Goal: Complete application form

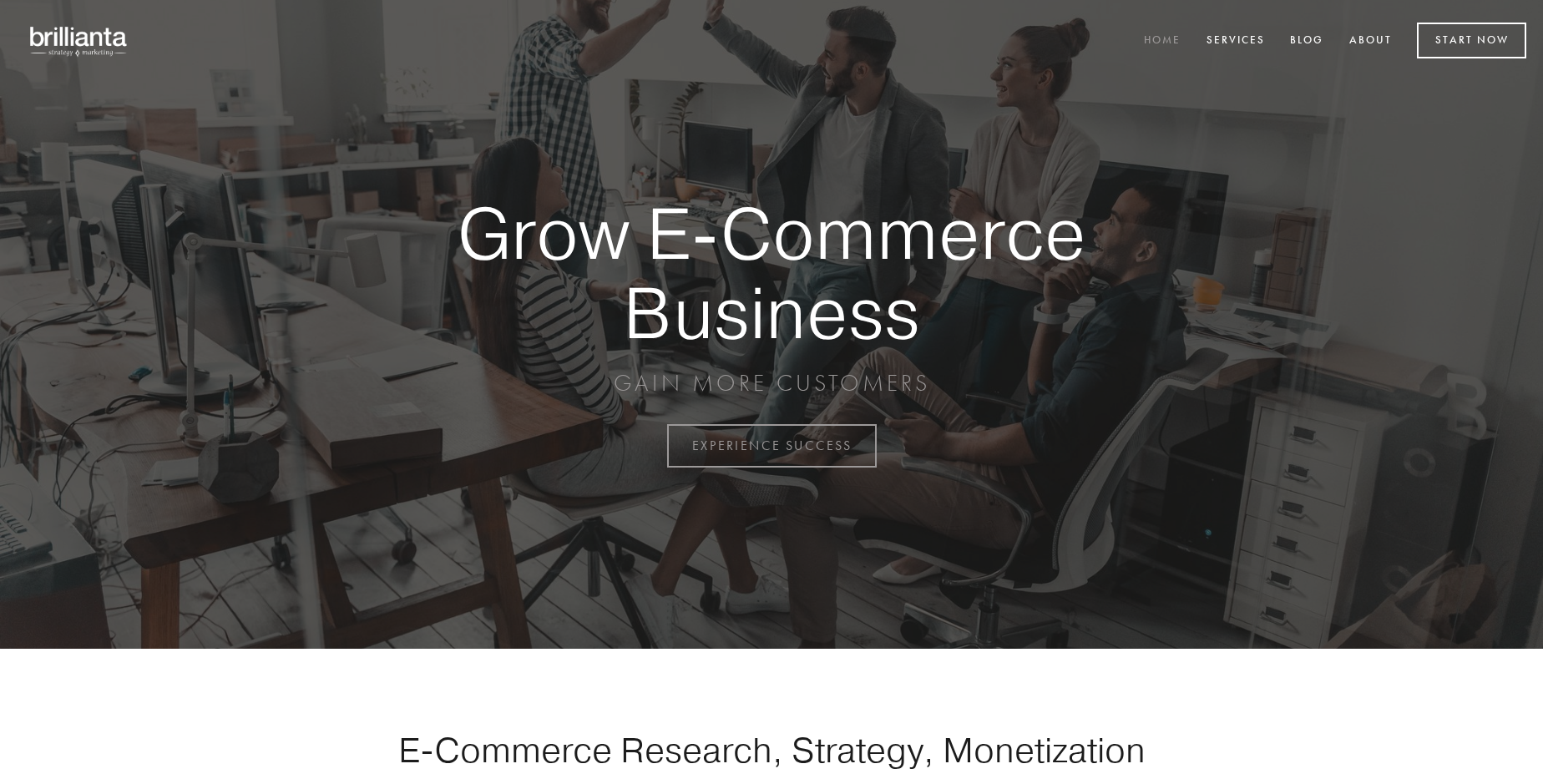
scroll to position [4377, 0]
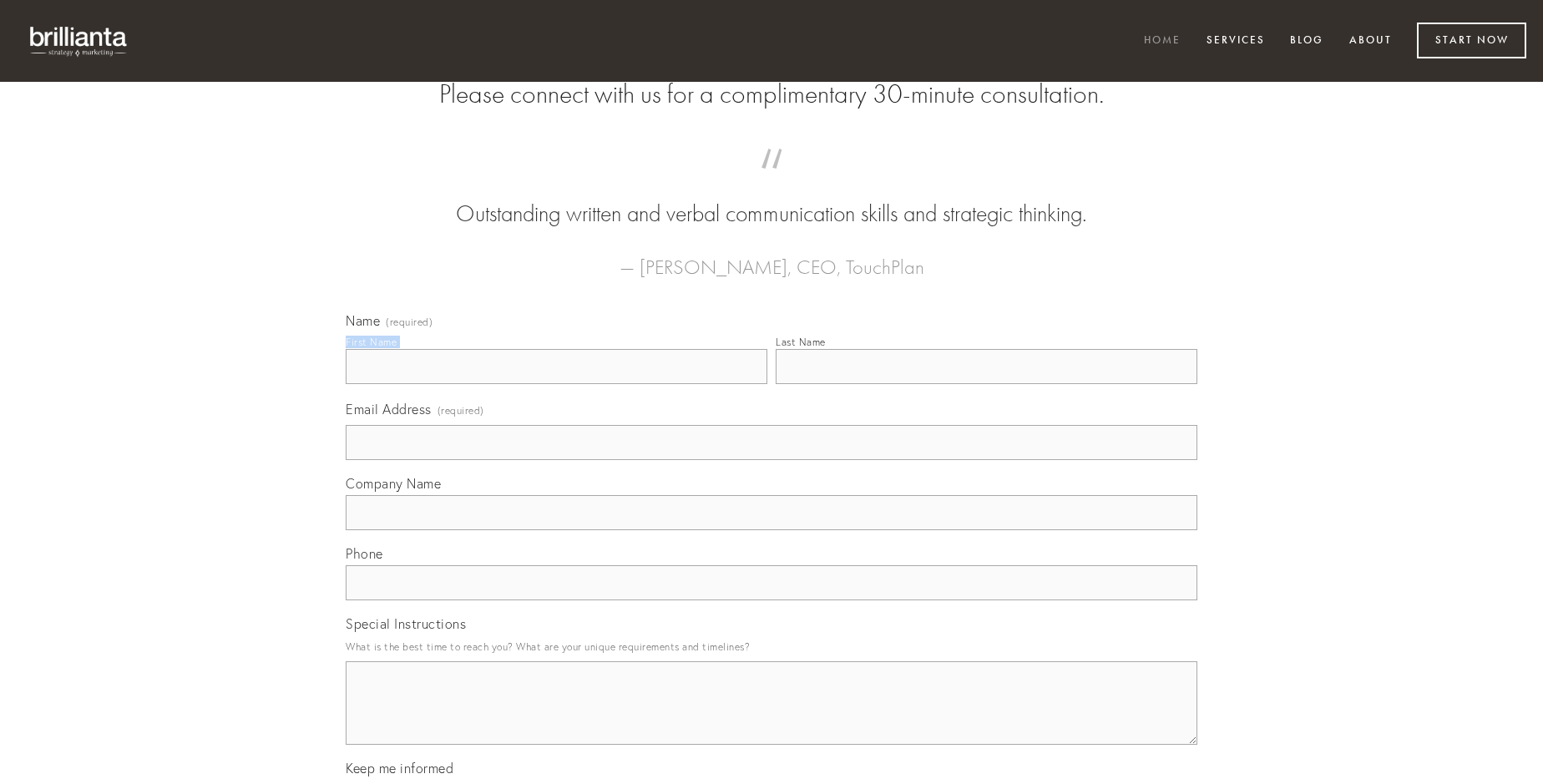
type input "[PERSON_NAME]"
click at [987, 384] on input "Last Name" at bounding box center [986, 367] width 421 height 35
type input "[PERSON_NAME]"
click at [772, 460] on input "Email Address (required)" at bounding box center [772, 443] width 852 height 35
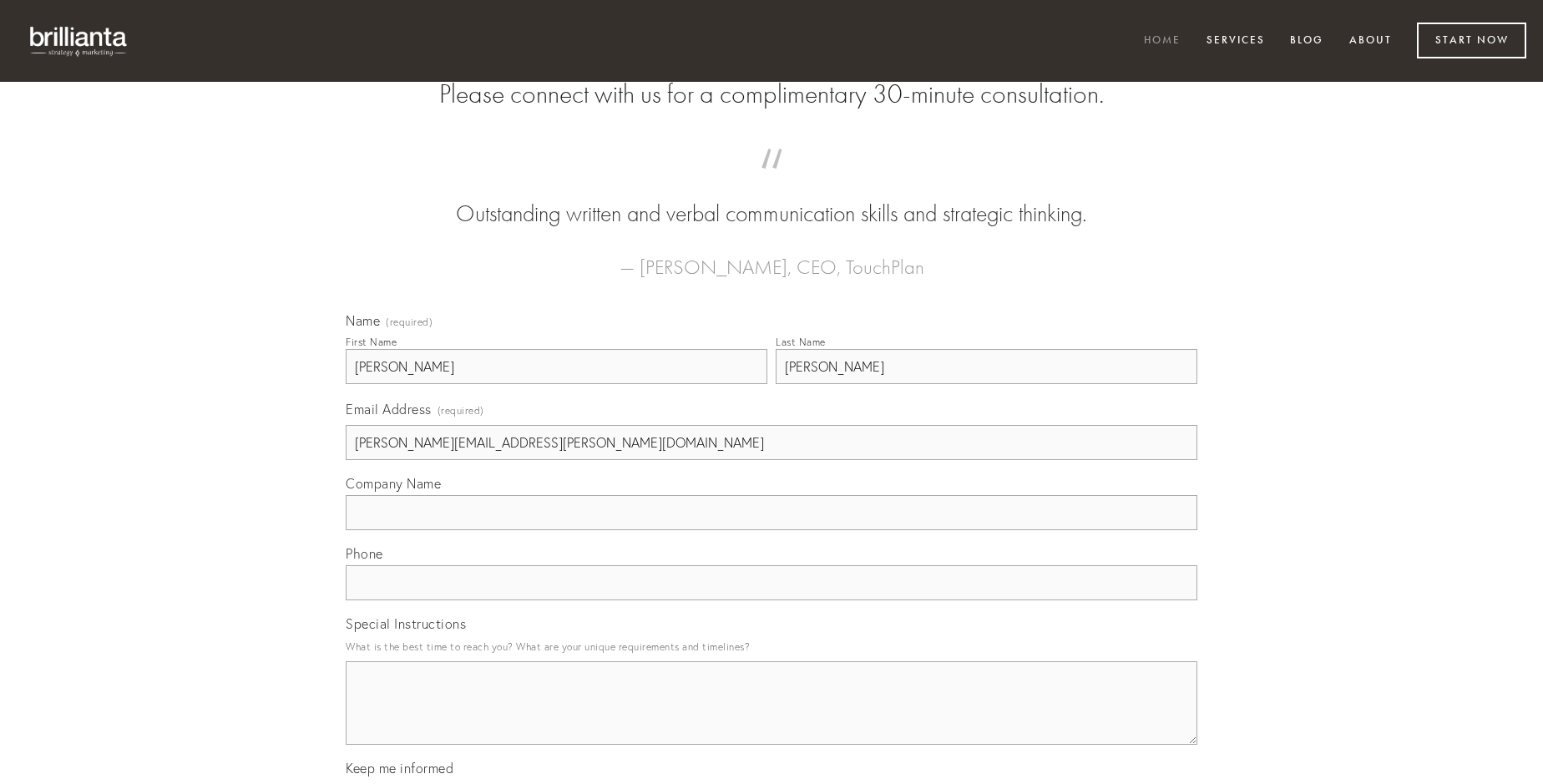
type input "[PERSON_NAME][EMAIL_ADDRESS][PERSON_NAME][DOMAIN_NAME]"
click at [772, 530] on input "Company Name" at bounding box center [772, 512] width 852 height 35
type input "spoliatio"
click at [772, 600] on input "text" at bounding box center [772, 583] width 852 height 35
click at [772, 719] on textarea "Special Instructions" at bounding box center [772, 702] width 852 height 83
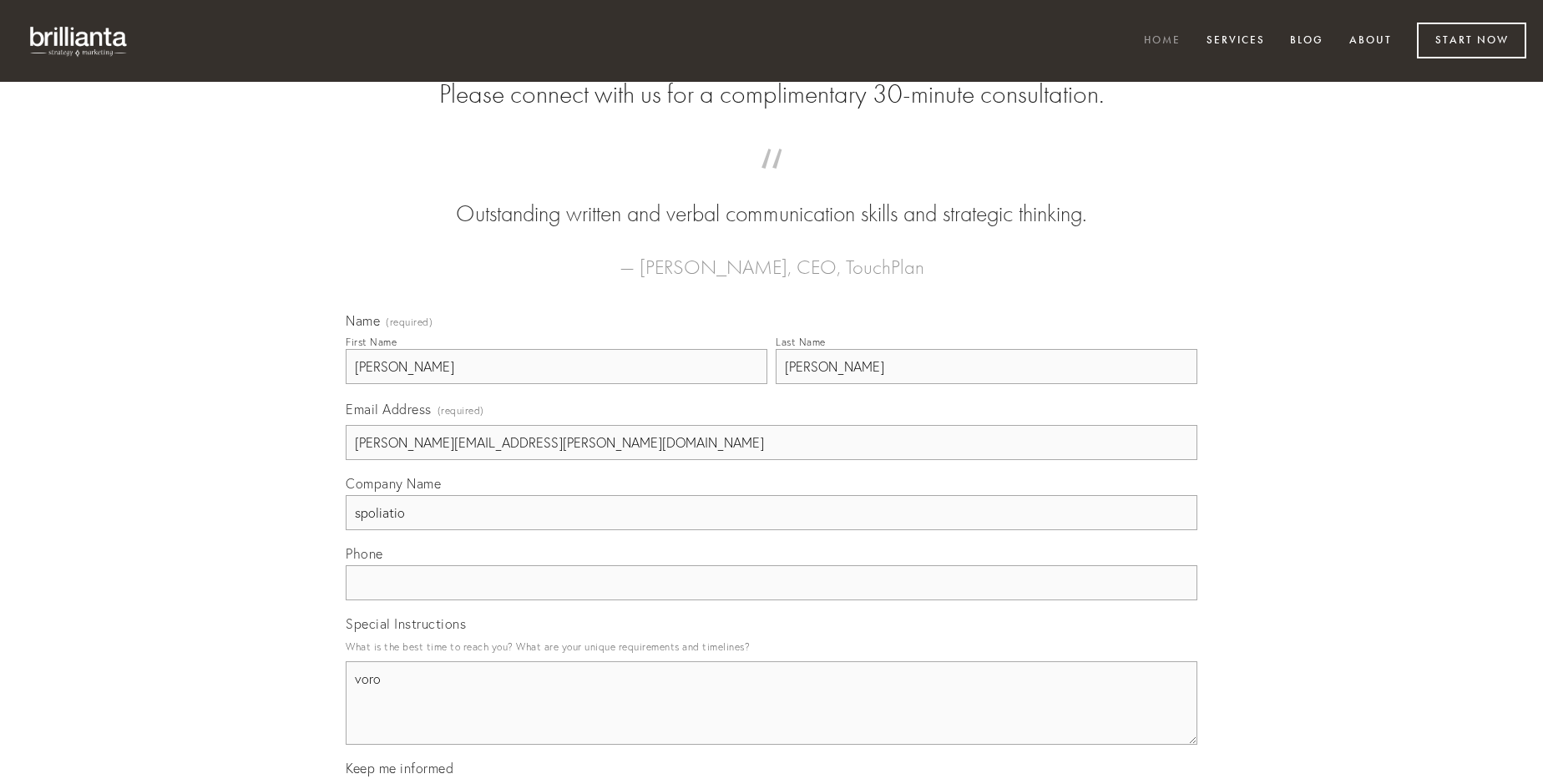
type textarea "voro"
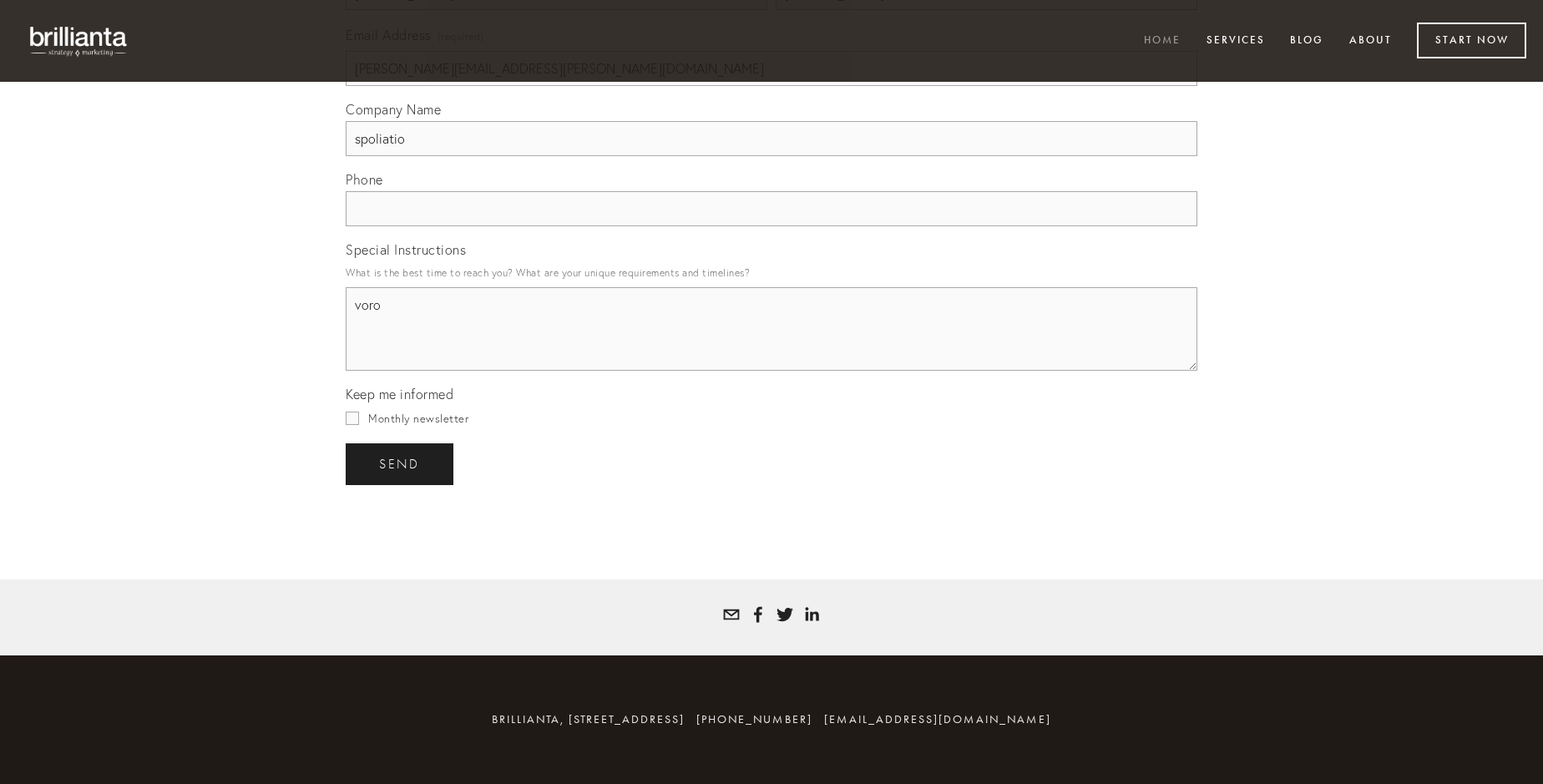
click at [401, 463] on span "send" at bounding box center [400, 463] width 41 height 15
